Goal: Information Seeking & Learning: Learn about a topic

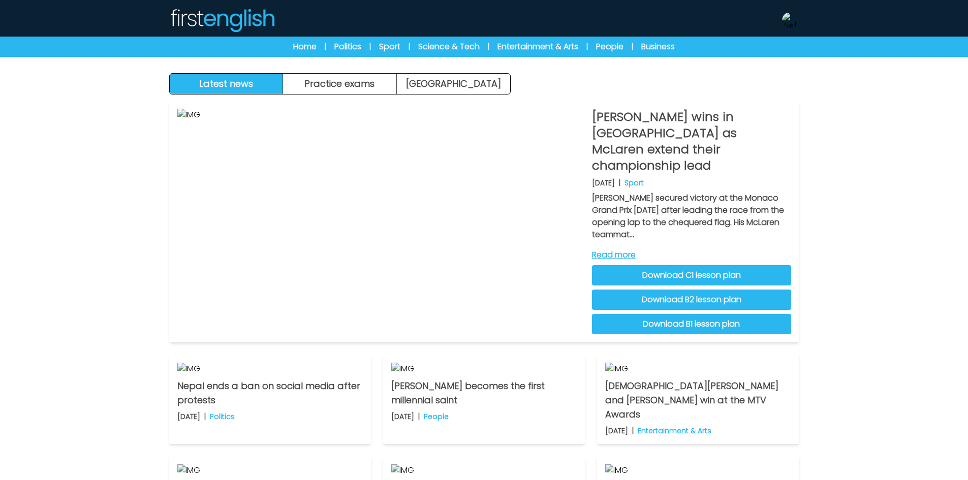
drag, startPoint x: 147, startPoint y: 11, endPoint x: 151, endPoint y: 5, distance: 6.6
click at [147, 11] on nav "Manage Account Dashboard My Account Language English Español Français B1 B2" at bounding box center [484, 28] width 968 height 57
click at [792, 21] on img at bounding box center [790, 20] width 16 height 16
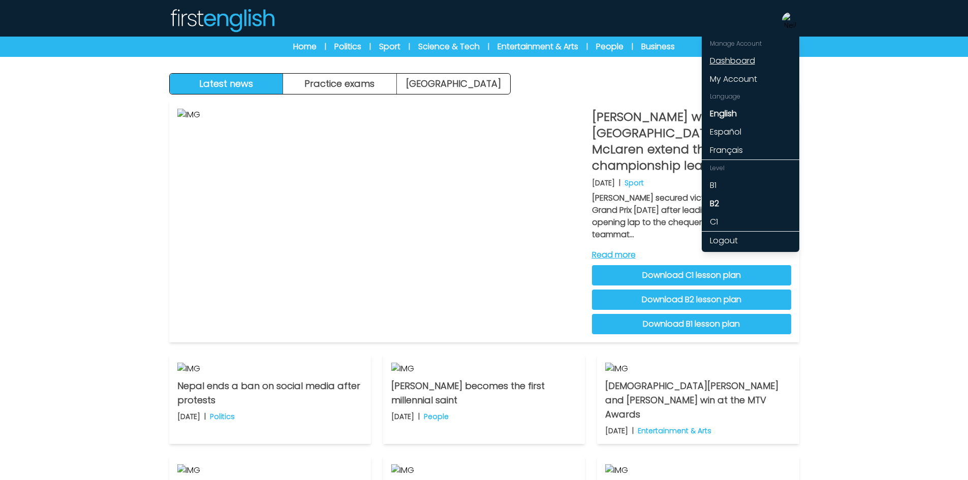
click at [745, 59] on link "Dashboard" at bounding box center [750, 61] width 98 height 18
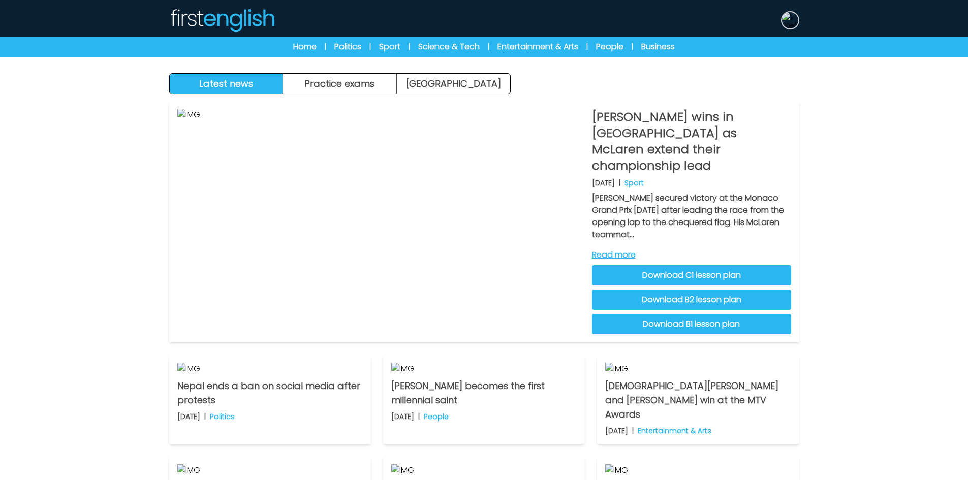
click at [791, 24] on img at bounding box center [790, 20] width 16 height 16
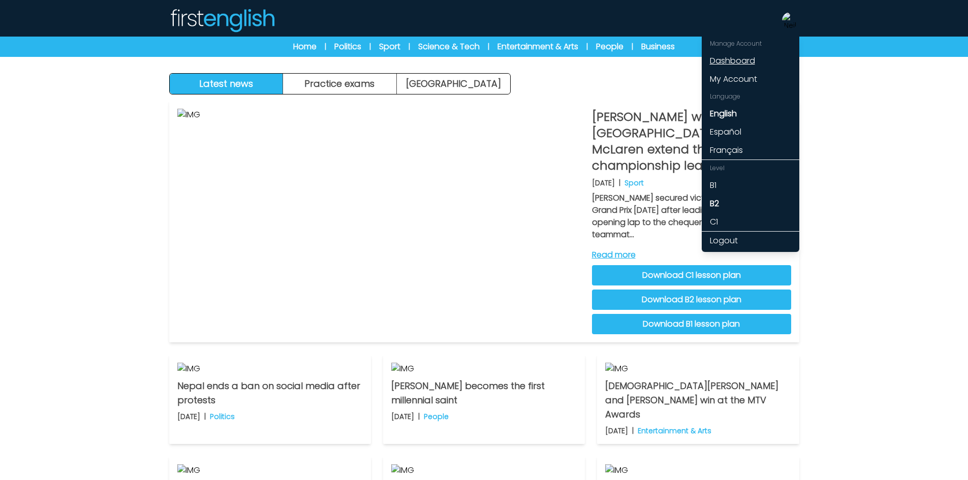
click at [749, 63] on link "Dashboard" at bounding box center [750, 61] width 98 height 18
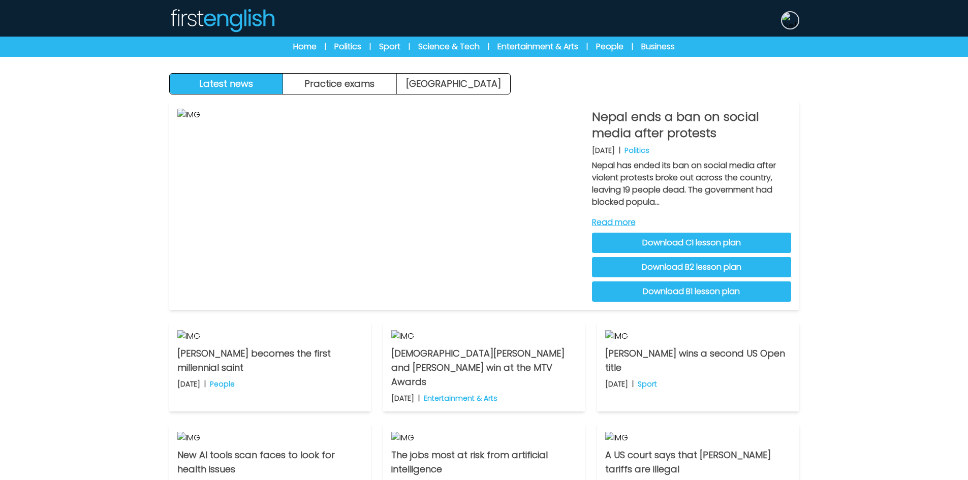
click at [788, 20] on img at bounding box center [790, 20] width 16 height 16
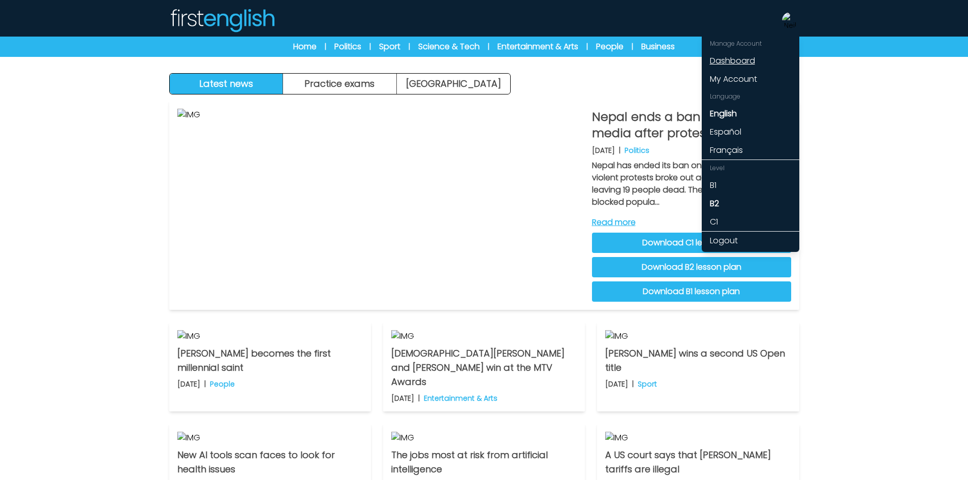
click at [717, 65] on link "Dashboard" at bounding box center [750, 61] width 98 height 18
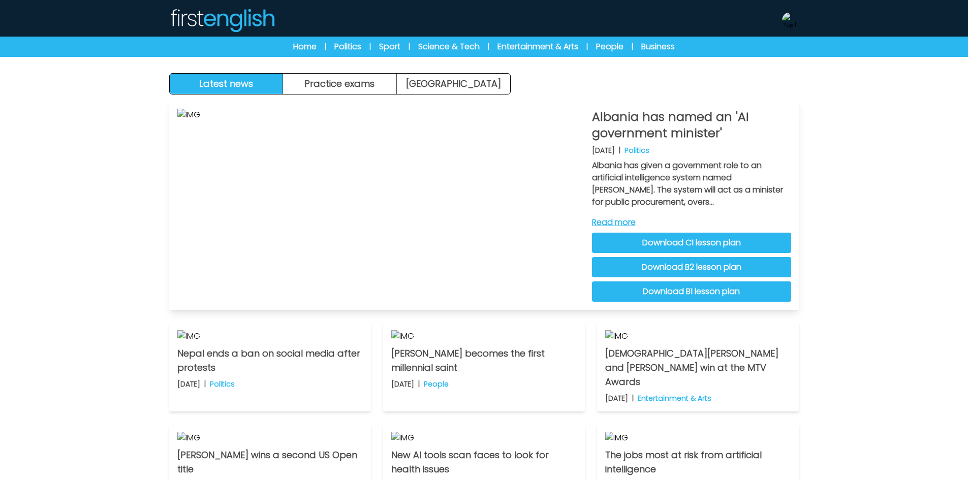
click at [700, 243] on link "Download C1 lesson plan" at bounding box center [691, 243] width 199 height 20
click at [703, 270] on link "Download B2 lesson plan" at bounding box center [691, 267] width 199 height 20
click at [764, 293] on link "Download B1 lesson plan" at bounding box center [691, 291] width 199 height 20
click at [832, 130] on div "Latest news Practice exams Exam Centre Latest news Exam Centre Practice exams E…" at bounding box center [484, 321] width 968 height 642
click at [361, 44] on div "Home | Politics | Sport | Science & Tech | Entertainment & Arts | People | Busi…" at bounding box center [483, 47] width 455 height 12
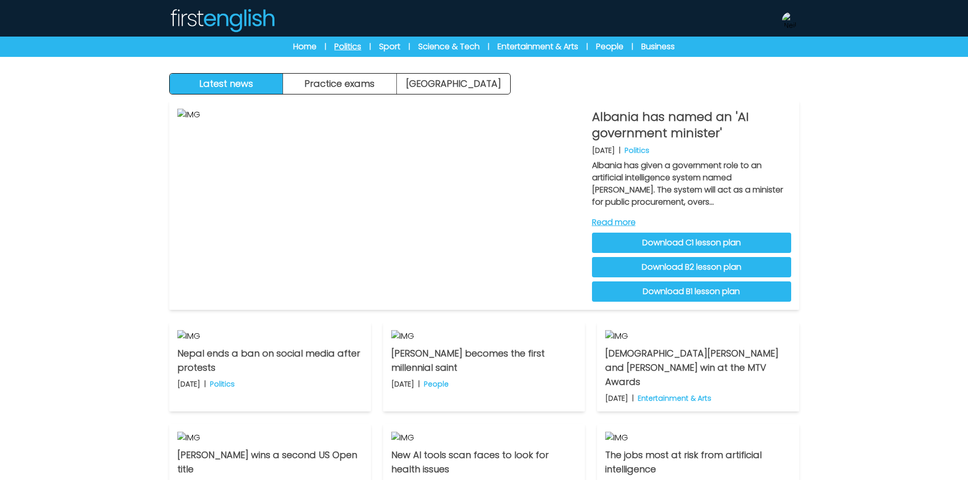
click at [355, 48] on link "Politics" at bounding box center [347, 47] width 27 height 12
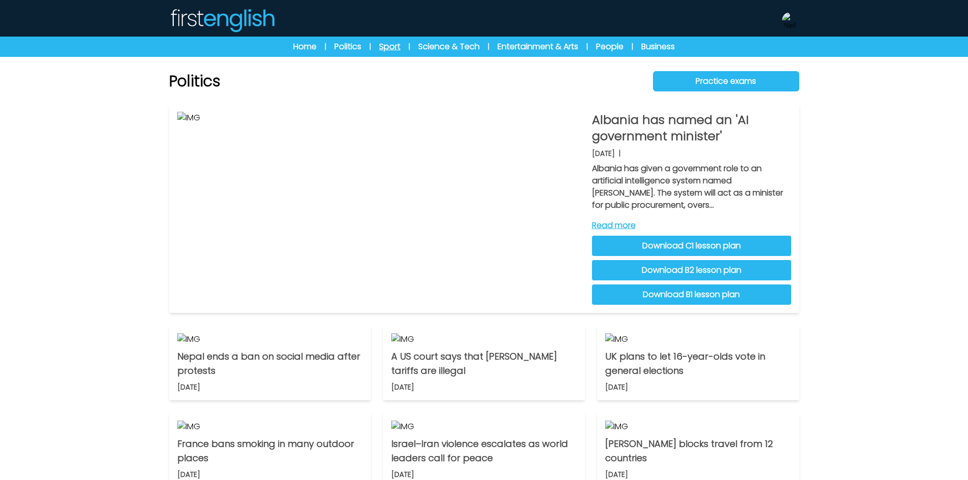
click at [391, 47] on link "Sport" at bounding box center [389, 47] width 21 height 12
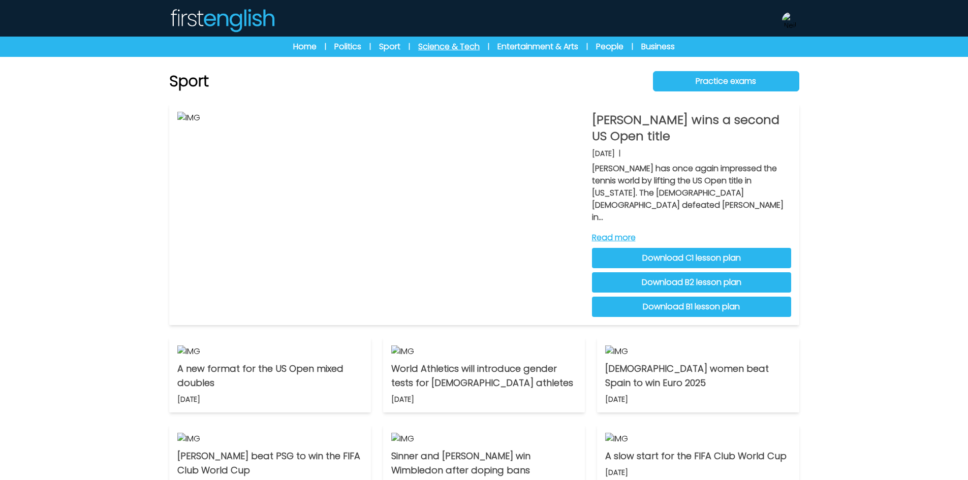
click at [445, 45] on link "Science & Tech" at bounding box center [448, 47] width 61 height 12
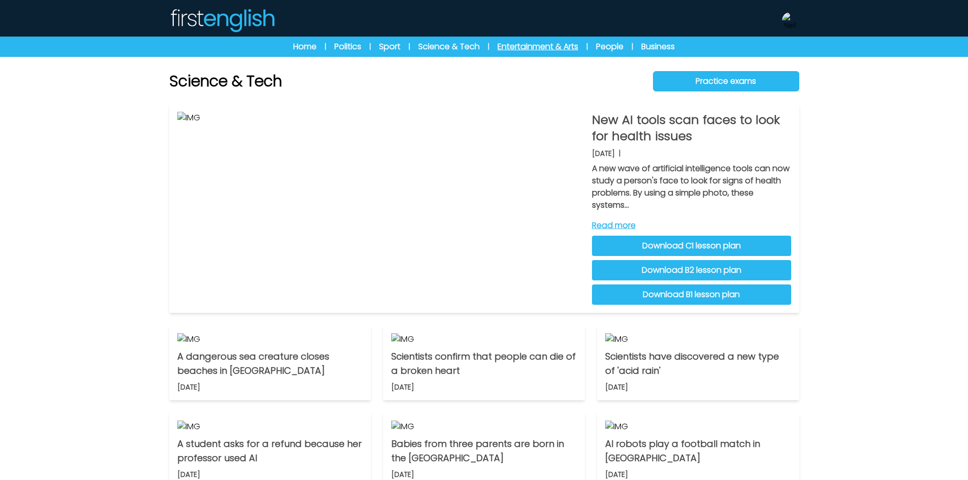
click at [528, 49] on link "Entertainment & Arts" at bounding box center [537, 47] width 81 height 12
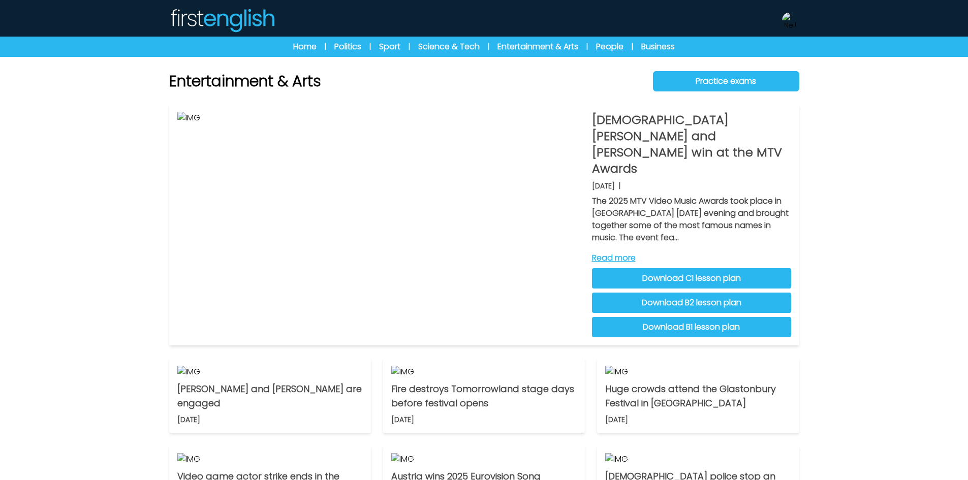
click at [617, 46] on link "People" at bounding box center [609, 47] width 27 height 12
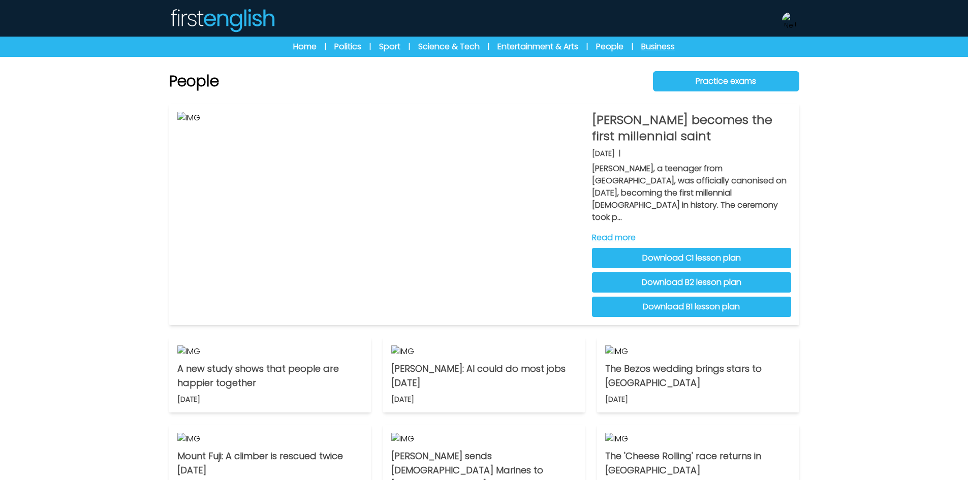
click at [644, 46] on link "Business" at bounding box center [658, 47] width 34 height 12
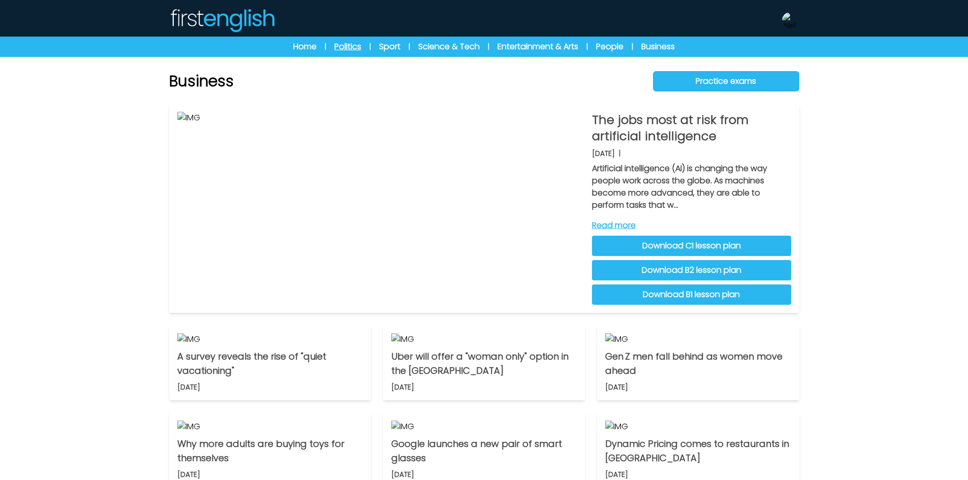
click at [346, 47] on link "Politics" at bounding box center [347, 47] width 27 height 12
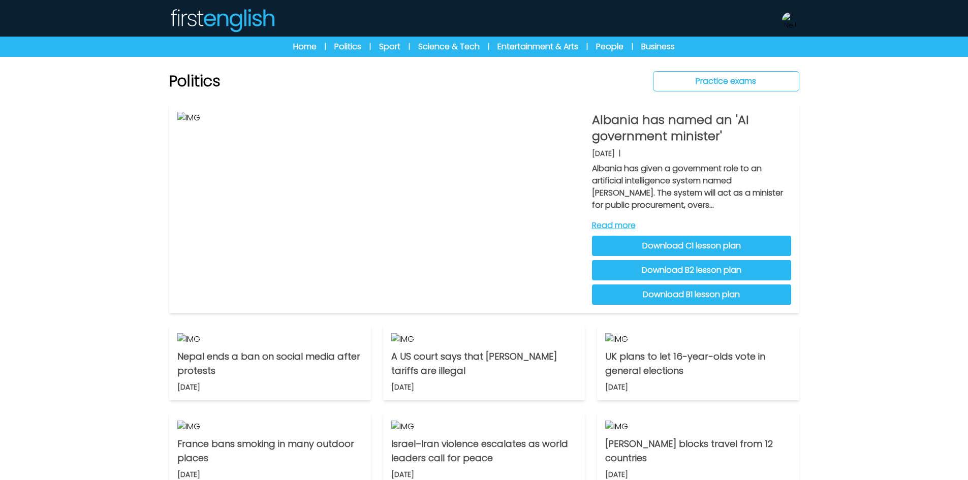
click at [771, 82] on link "Practice exams" at bounding box center [726, 81] width 146 height 20
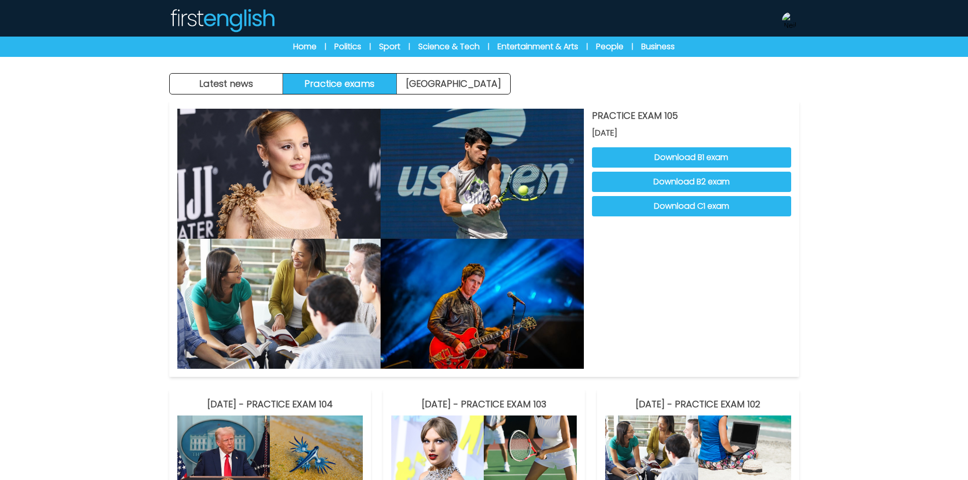
click at [789, 22] on img at bounding box center [790, 20] width 16 height 16
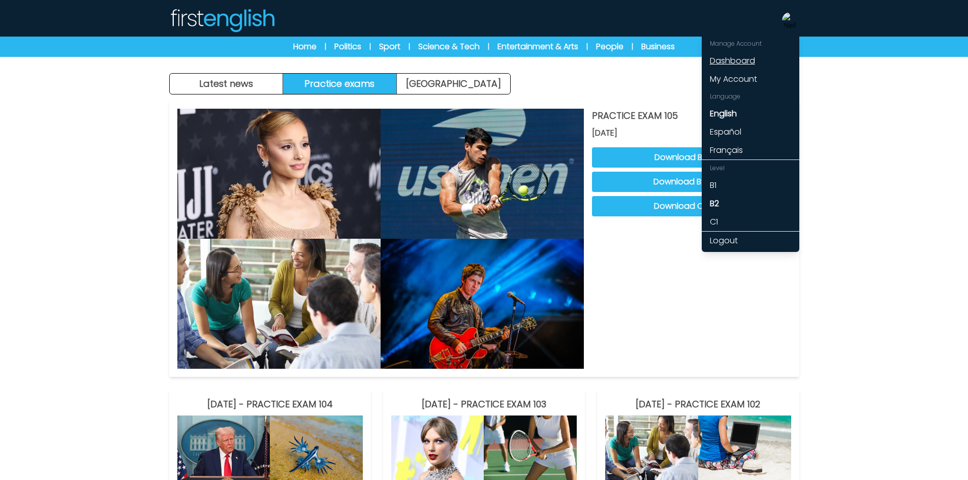
click at [746, 58] on link "Dashboard" at bounding box center [750, 61] width 98 height 18
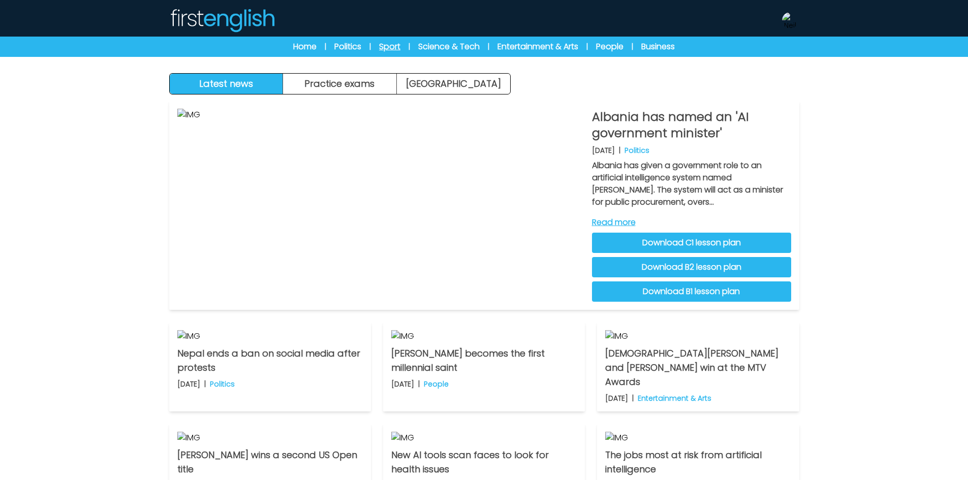
click at [391, 45] on link "Sport" at bounding box center [389, 47] width 21 height 12
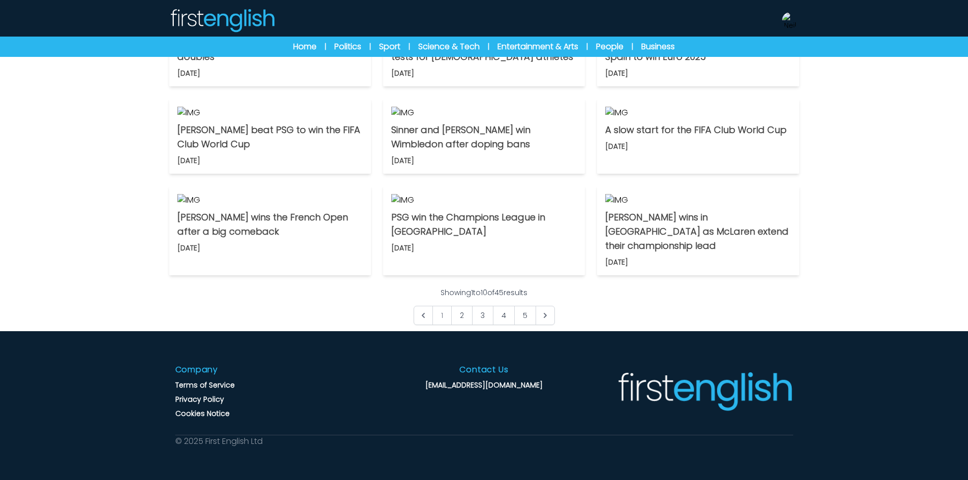
scroll to position [766, 0]
click at [550, 318] on link "Next &raquo;" at bounding box center [544, 315] width 19 height 19
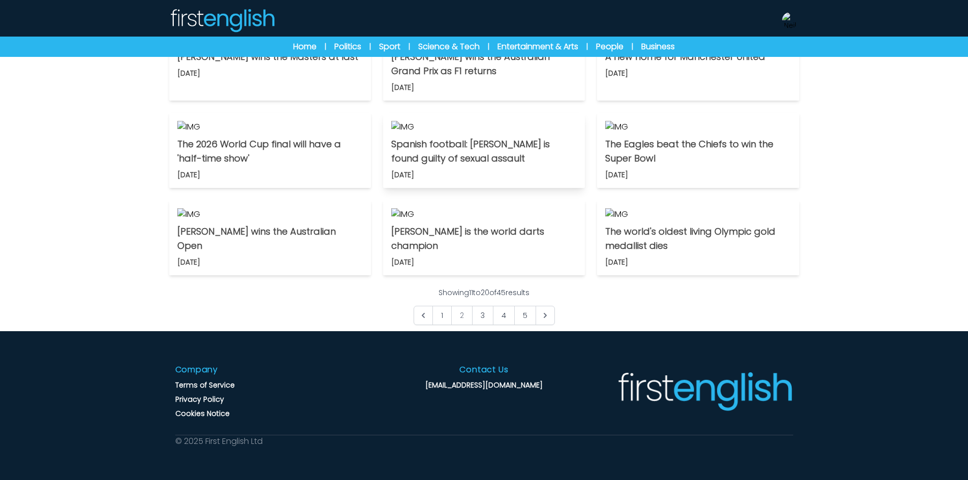
scroll to position [609, 0]
click at [543, 320] on icon "Next &raquo;" at bounding box center [545, 315] width 10 height 10
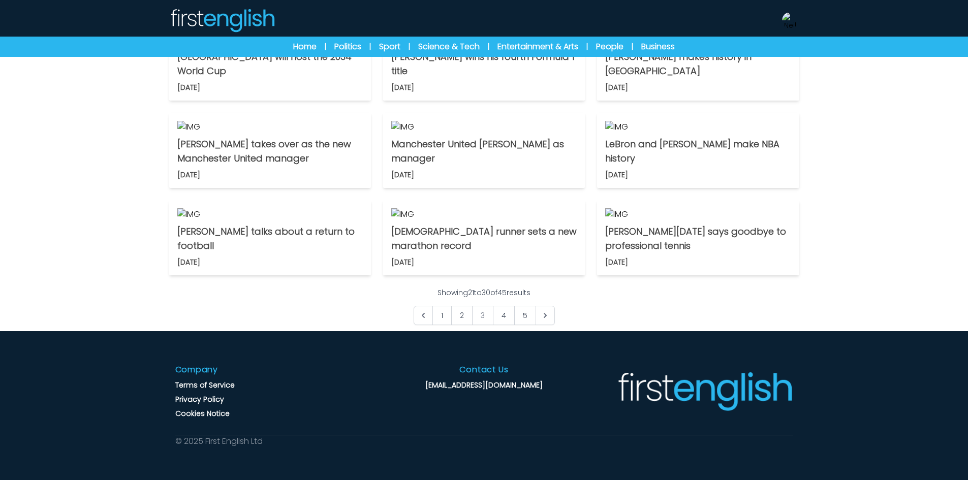
scroll to position [711, 0]
click at [526, 314] on link "5" at bounding box center [525, 315] width 22 height 19
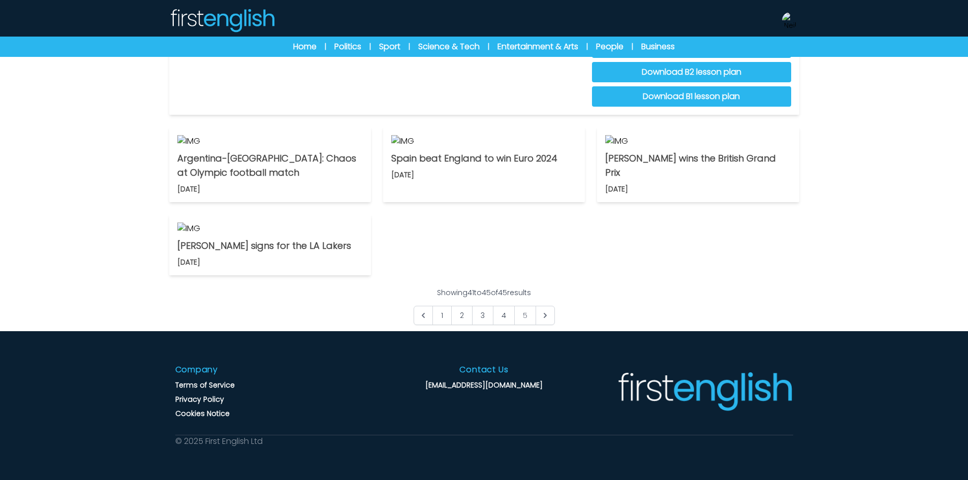
scroll to position [508, 0]
click at [502, 325] on link "4" at bounding box center [504, 315] width 22 height 19
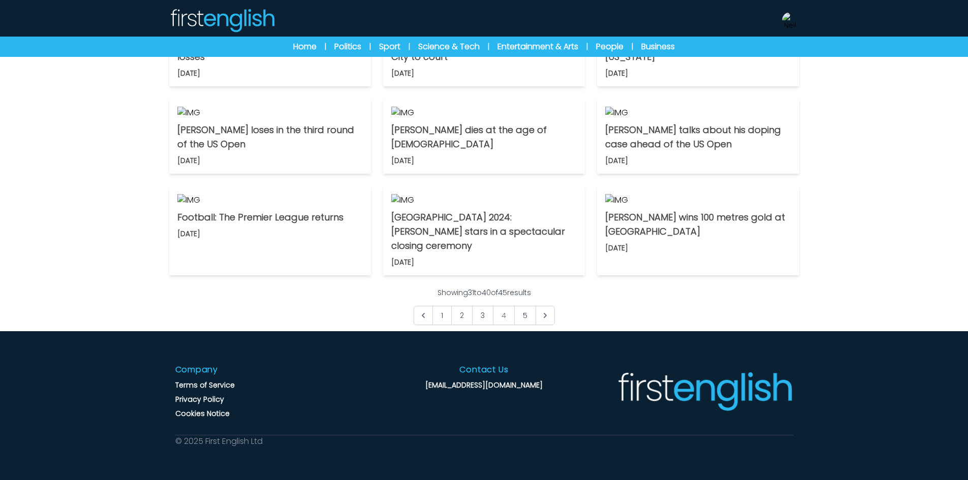
scroll to position [716, 0]
drag, startPoint x: 262, startPoint y: 19, endPoint x: 403, endPoint y: 23, distance: 141.2
click at [261, 20] on img at bounding box center [222, 20] width 106 height 24
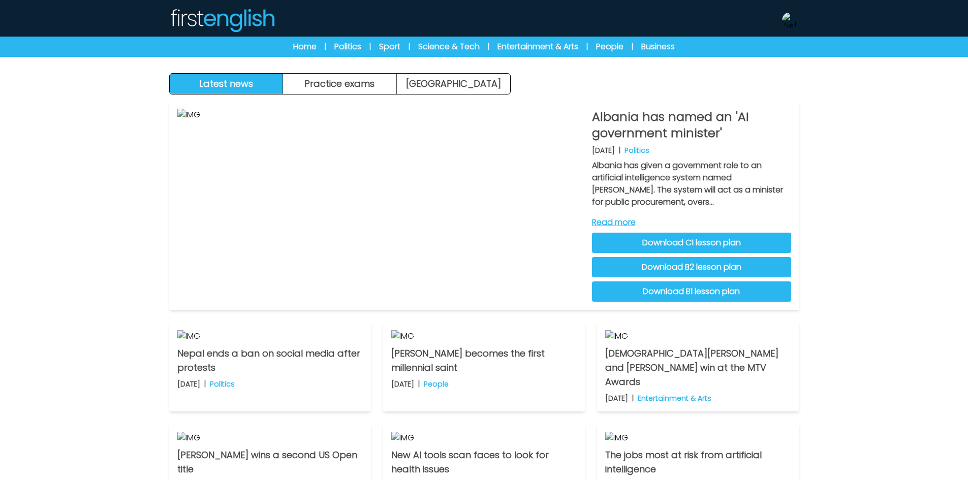
click at [358, 51] on link "Politics" at bounding box center [347, 47] width 27 height 12
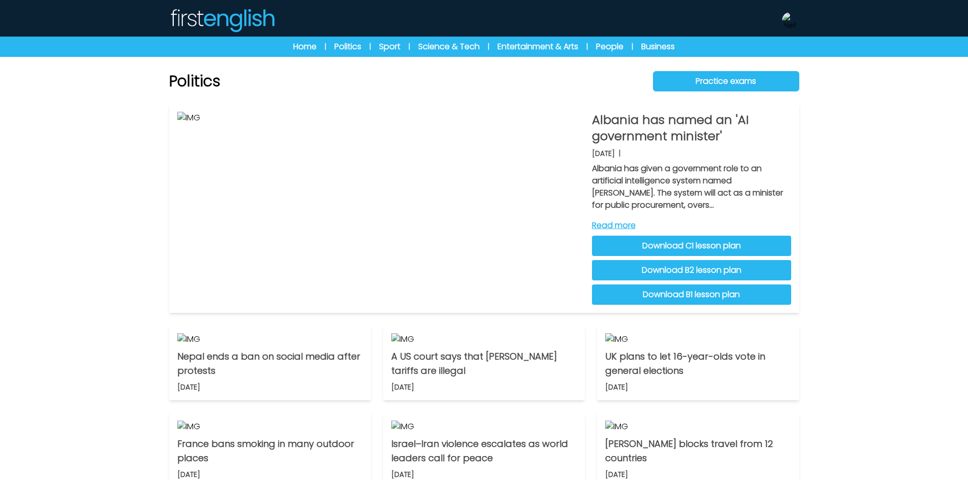
click at [397, 48] on link "Sport" at bounding box center [389, 47] width 21 height 12
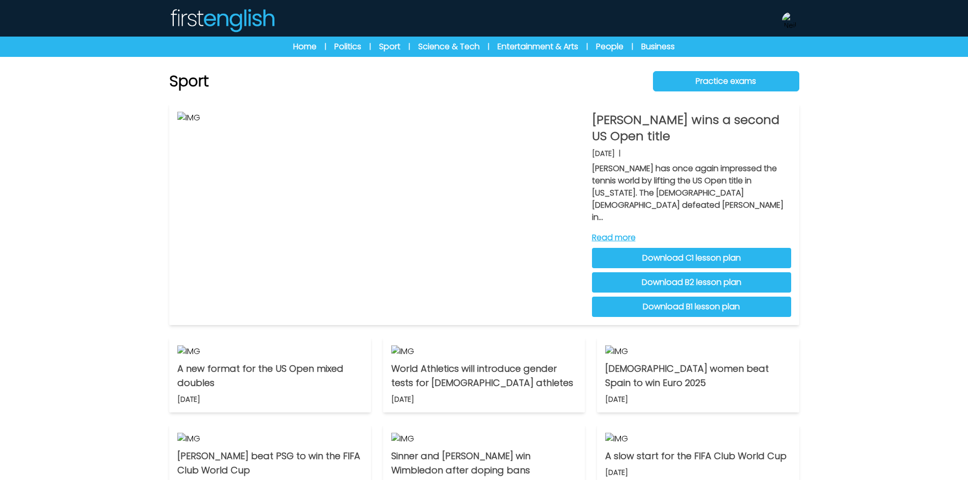
click at [430, 48] on link "Science & Tech" at bounding box center [448, 47] width 61 height 12
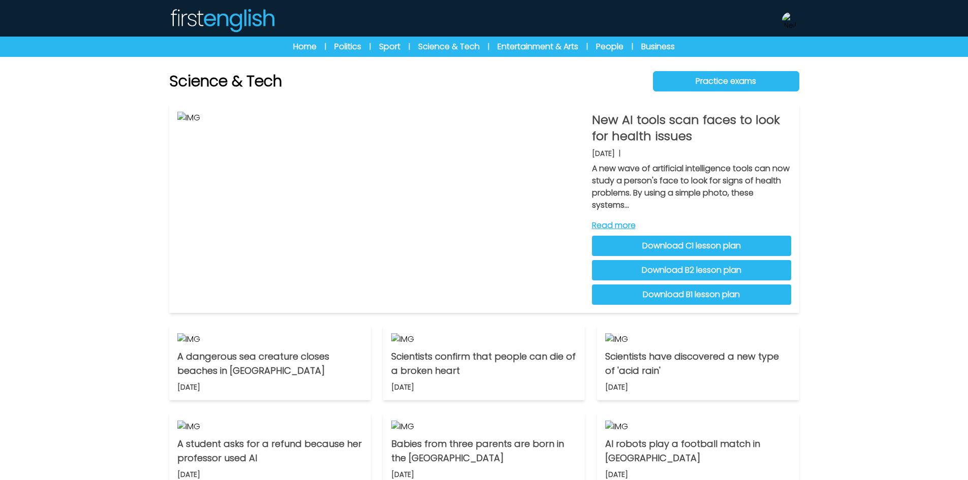
click at [522, 44] on link "Entertainment & Arts" at bounding box center [537, 47] width 81 height 12
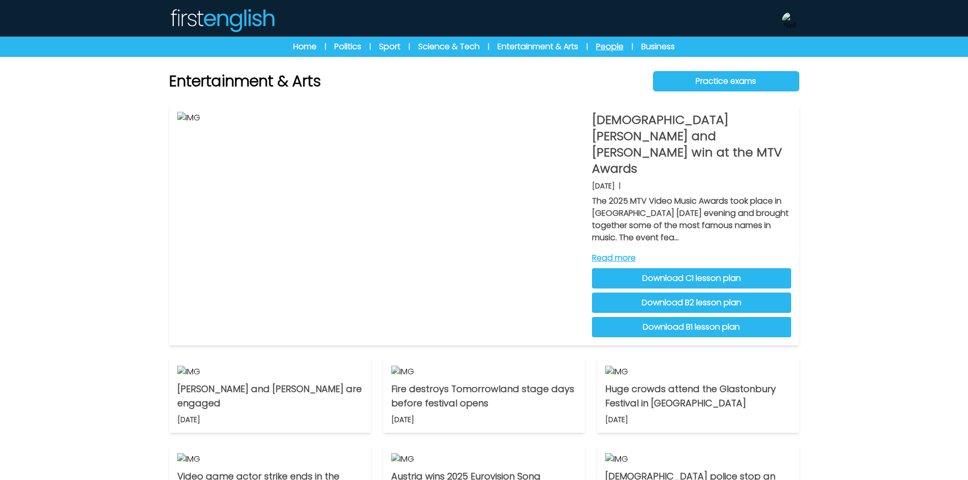
click at [622, 46] on link "People" at bounding box center [609, 47] width 27 height 12
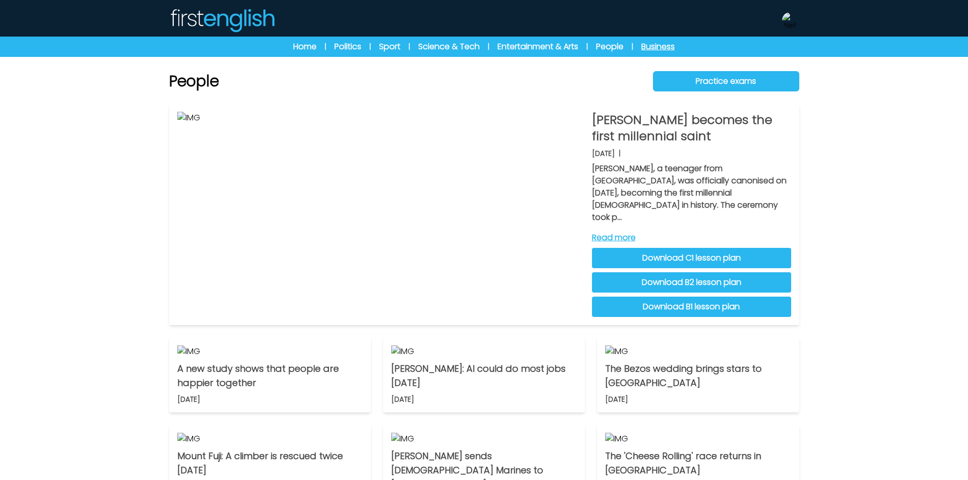
click at [646, 45] on link "Business" at bounding box center [658, 47] width 34 height 12
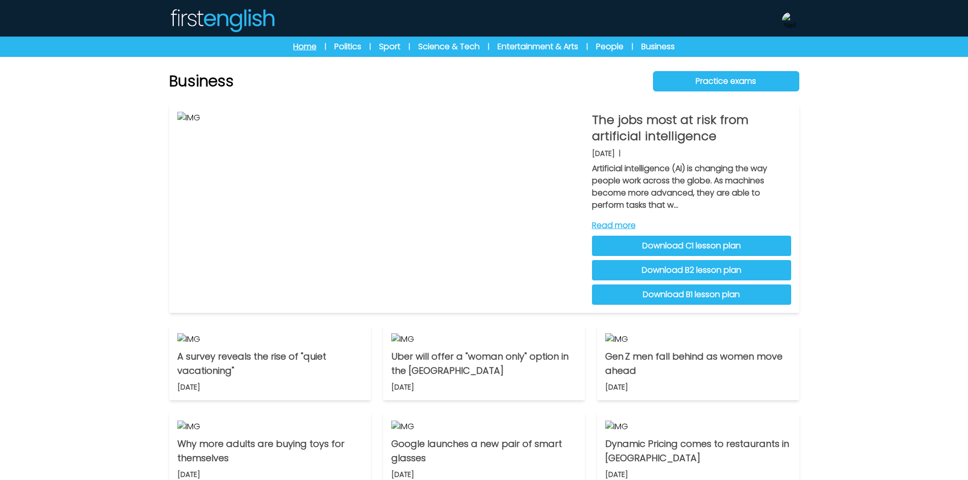
click at [303, 42] on link "Home" at bounding box center [304, 47] width 23 height 12
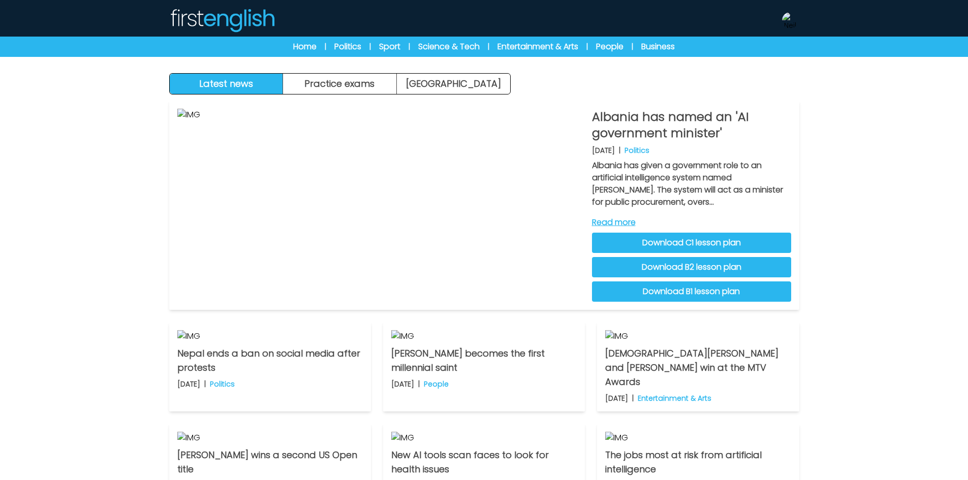
click at [864, 264] on div "Latest news Practice exams [GEOGRAPHIC_DATA] Latest news [GEOGRAPHIC_DATA] Prac…" at bounding box center [484, 321] width 968 height 642
click at [788, 23] on img at bounding box center [790, 20] width 16 height 16
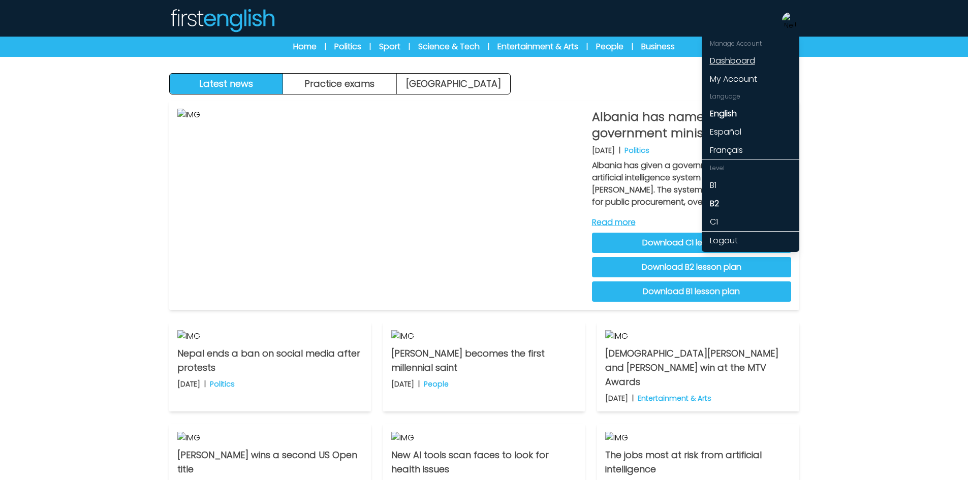
click at [735, 60] on link "Dashboard" at bounding box center [750, 61] width 98 height 18
